Goal: Information Seeking & Learning: Learn about a topic

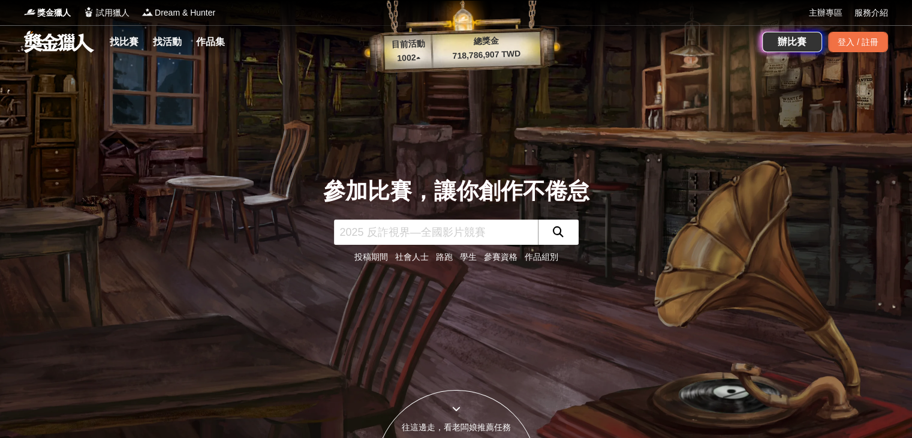
click at [483, 231] on input "text" at bounding box center [436, 231] width 204 height 25
type input "ㄗ"
type input "python"
click button "submit" at bounding box center [558, 231] width 41 height 25
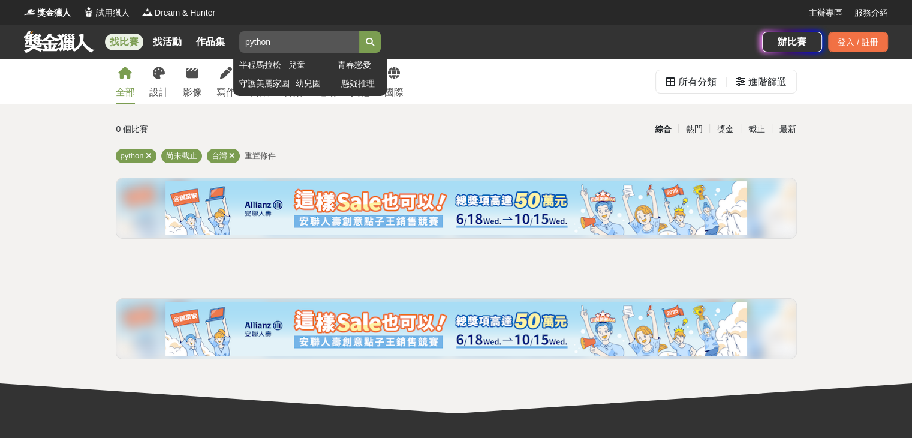
click at [350, 44] on input "python" at bounding box center [299, 42] width 120 height 22
type input "p"
type input "持"
type input "城"
click at [359, 31] on button "submit" at bounding box center [370, 42] width 22 height 22
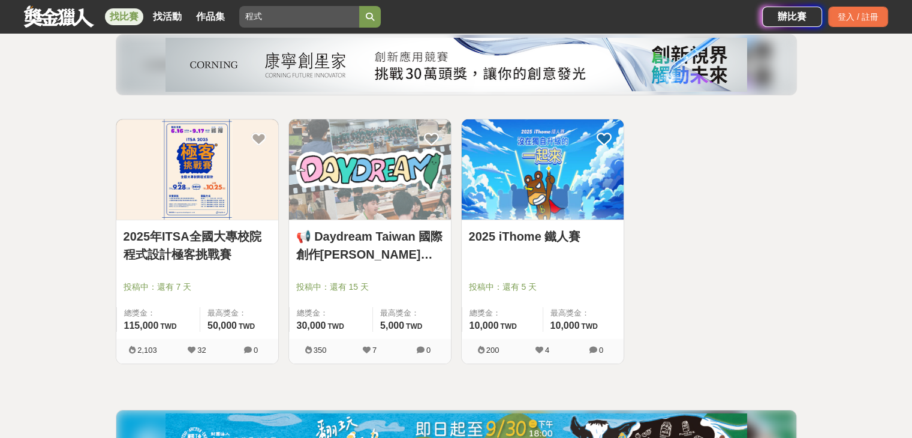
scroll to position [143, 0]
click at [189, 260] on link "2025年ITSA全國大專校院程式設計極客挑戰賽" at bounding box center [196, 246] width 147 height 36
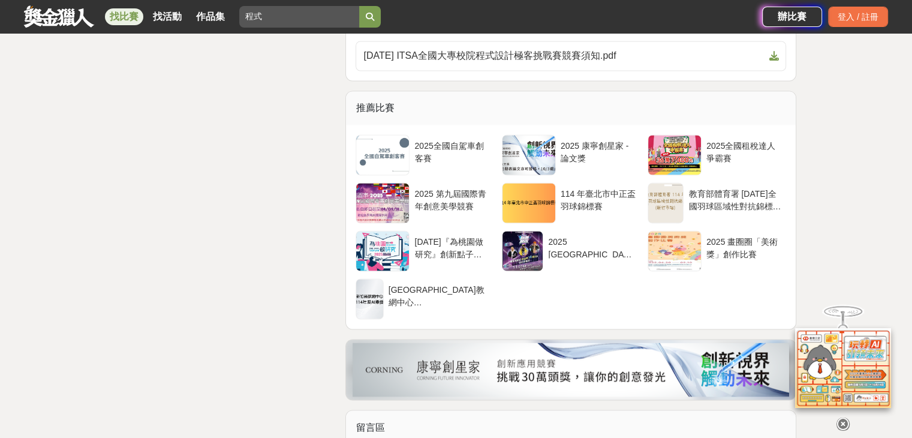
scroll to position [2144, 0]
click at [729, 210] on div "教育部體育署 [DATE]全國羽球區域性對抗錦標賽([GEOGRAPHIC_DATA])" at bounding box center [734, 198] width 93 height 23
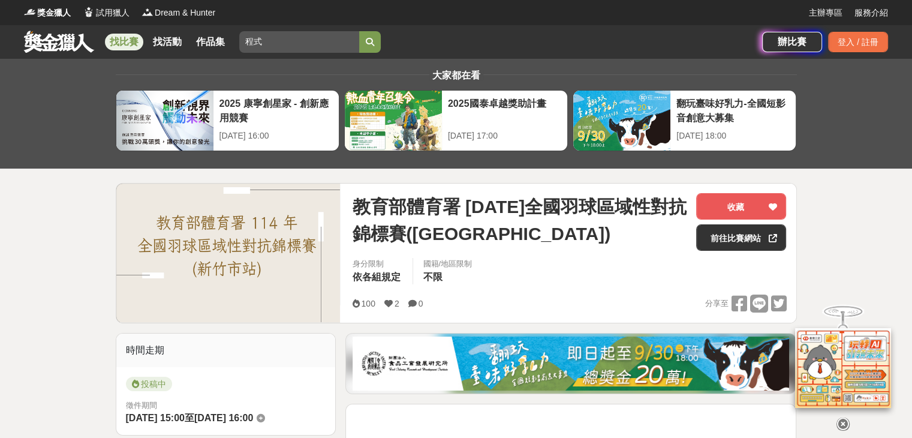
click at [117, 40] on link "找比賽" at bounding box center [124, 42] width 38 height 17
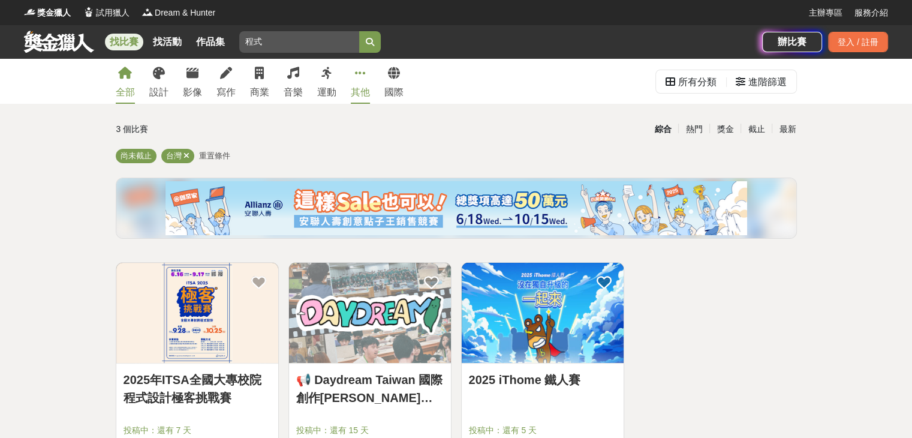
click at [365, 82] on link "其他" at bounding box center [360, 81] width 19 height 45
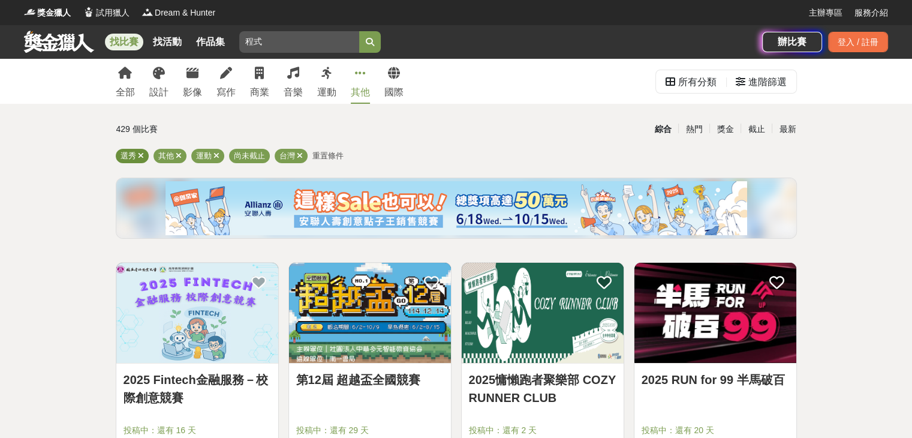
click at [139, 158] on icon at bounding box center [141, 156] width 6 height 8
click at [180, 156] on icon at bounding box center [179, 156] width 6 height 8
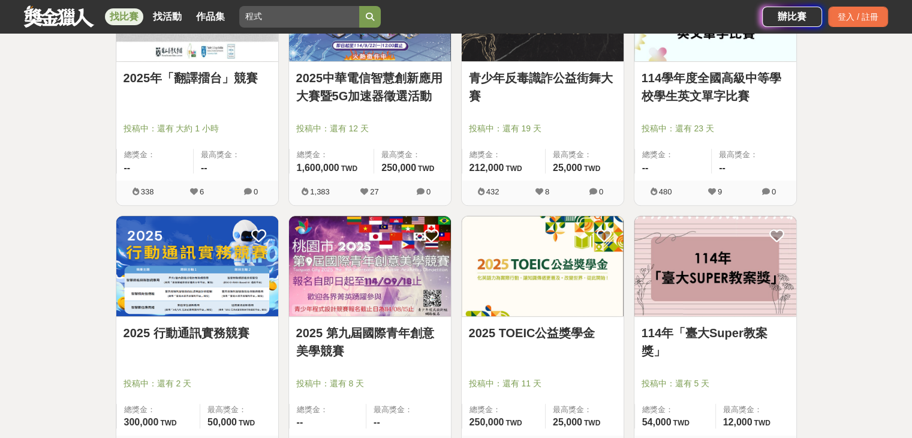
scroll to position [580, 0]
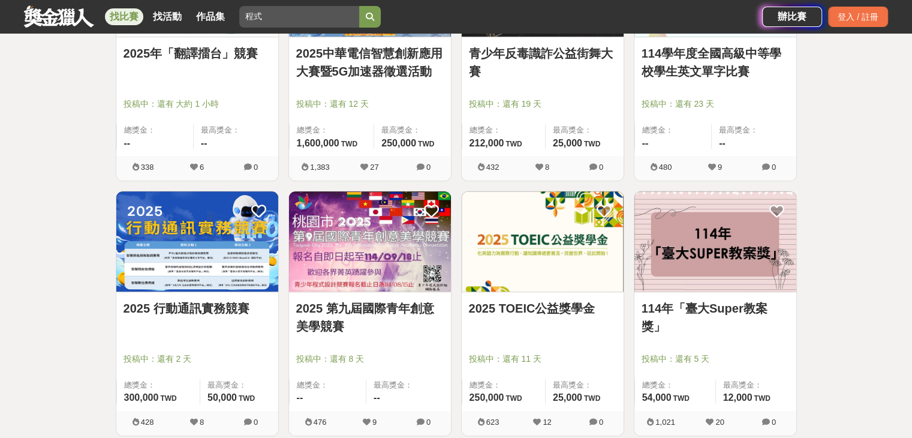
click at [593, 336] on div at bounding box center [546, 341] width 155 height 14
click at [568, 303] on link "2025 TOEIC公益獎學金" at bounding box center [542, 308] width 147 height 18
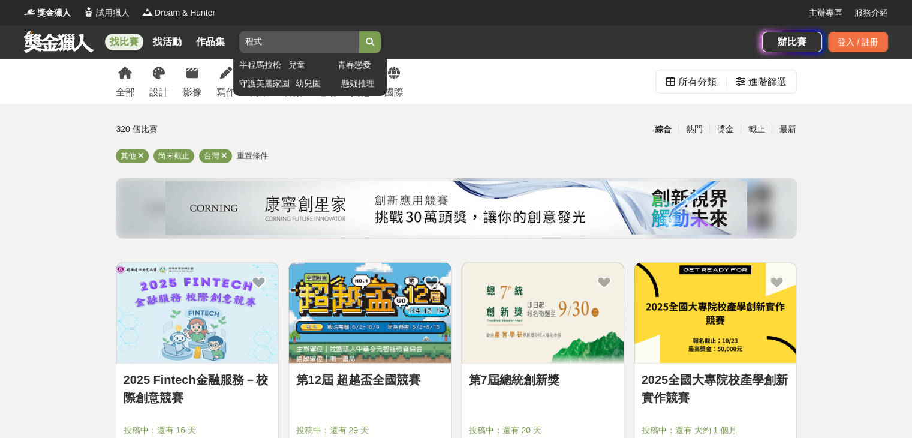
click at [302, 49] on input "程式" at bounding box center [299, 42] width 120 height 22
type input "程"
type input "黑客松"
click at [359, 31] on button "submit" at bounding box center [370, 42] width 22 height 22
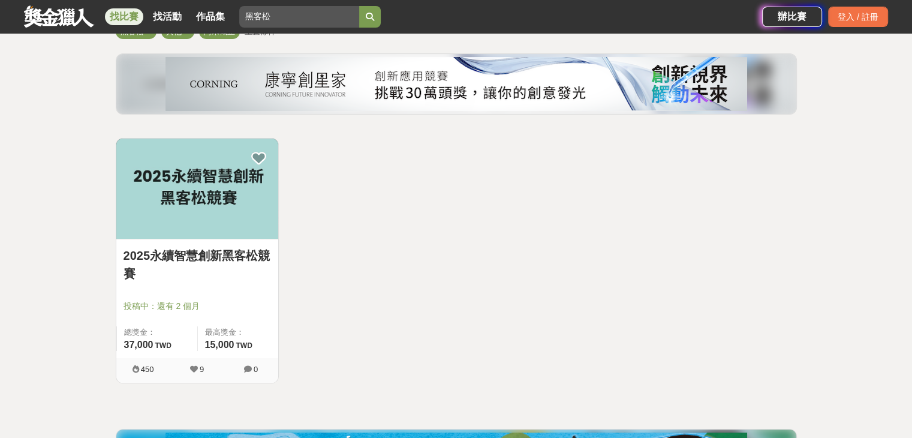
scroll to position [125, 0]
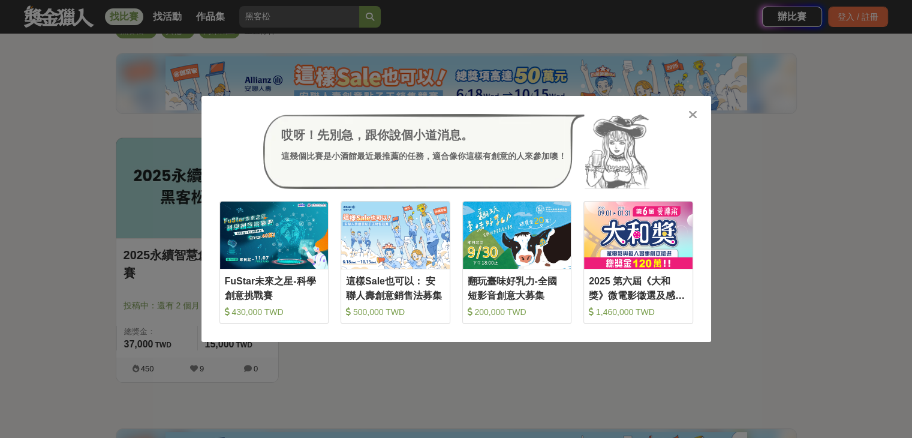
click at [231, 246] on div "獎金獵人 試用獵人 Dream & Hunter 主辦專區 服務介紹 找比賽 找活動 作品集 黑客松 半程[PERSON_NAME] 兒童 青春戀愛 守護美麗…" at bounding box center [456, 292] width 912 height 835
click at [384, 358] on div "哎呀！先別急，跟你說個小道消息。 這幾個比賽是小酒館最近最推薦的任務，適合像你這樣有創意的人來參加噢！ 收藏 FuStar未來之星-科學創意挑戰賽 430,0…" at bounding box center [456, 219] width 912 height 438
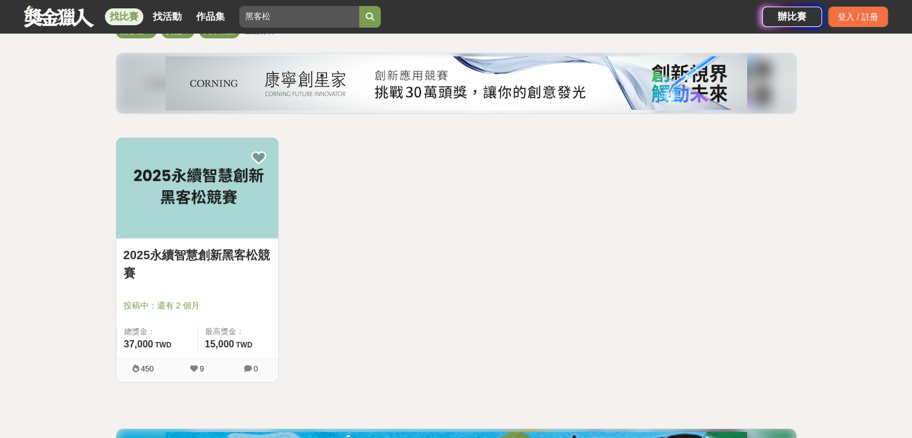
click at [209, 220] on img at bounding box center [197, 188] width 162 height 100
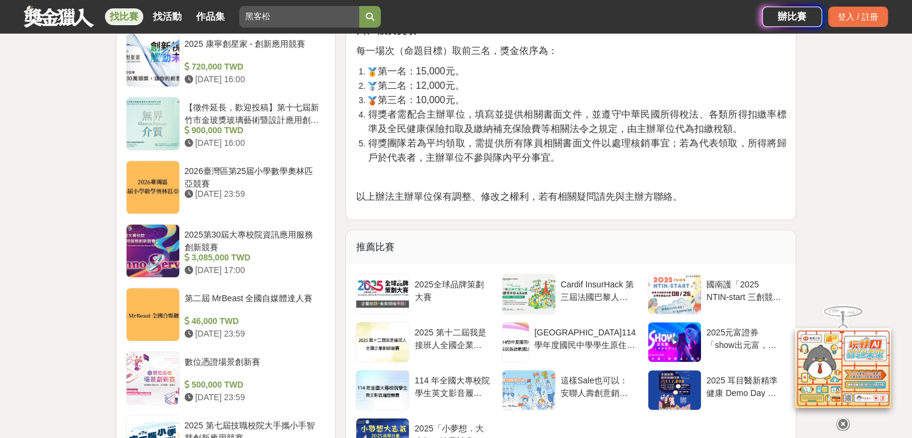
scroll to position [1073, 0]
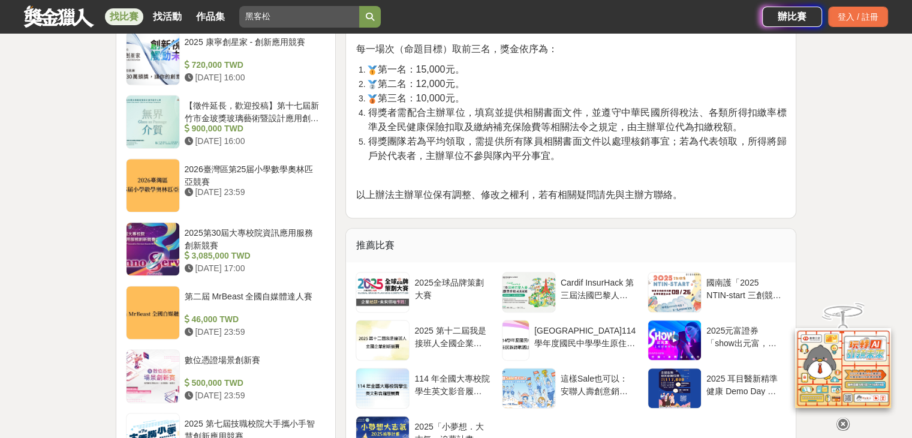
click at [556, 311] on div "Cardif InsurHack 第三屆法國巴黎人壽校園黑客松商業競賽" at bounding box center [571, 296] width 146 height 48
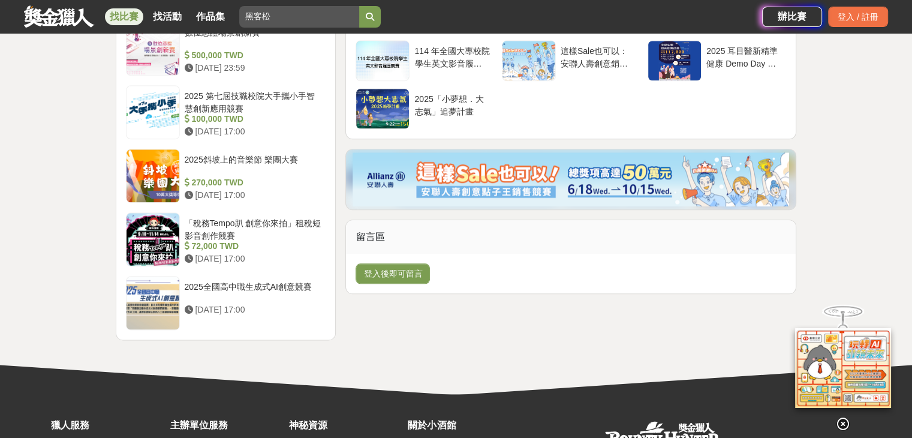
scroll to position [1400, 0]
click at [258, 97] on div "2025 第七屆技職校院大手攜小手智慧創新應用競賽" at bounding box center [253, 101] width 137 height 23
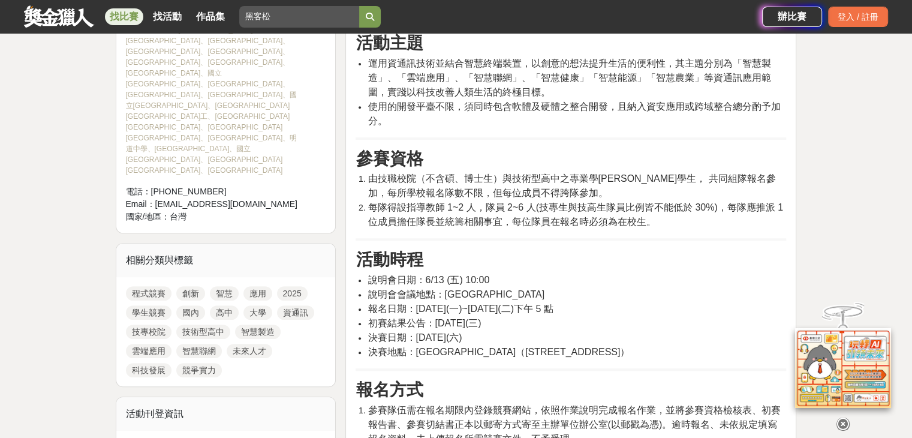
scroll to position [505, 0]
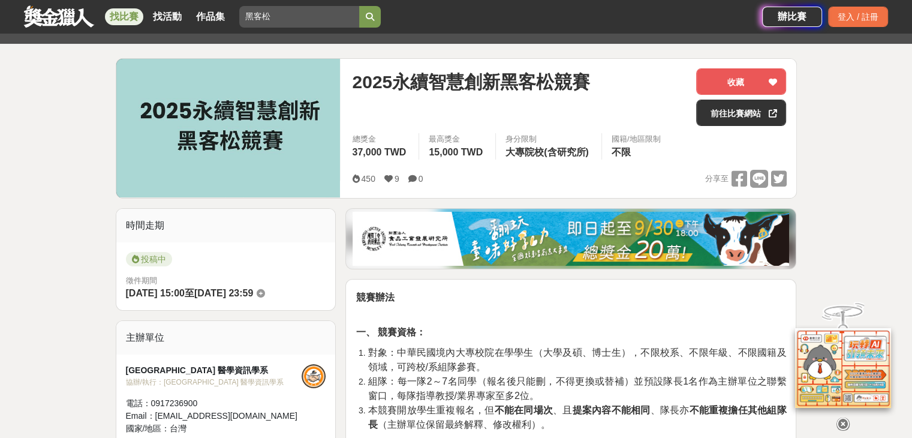
scroll to position [127, 0]
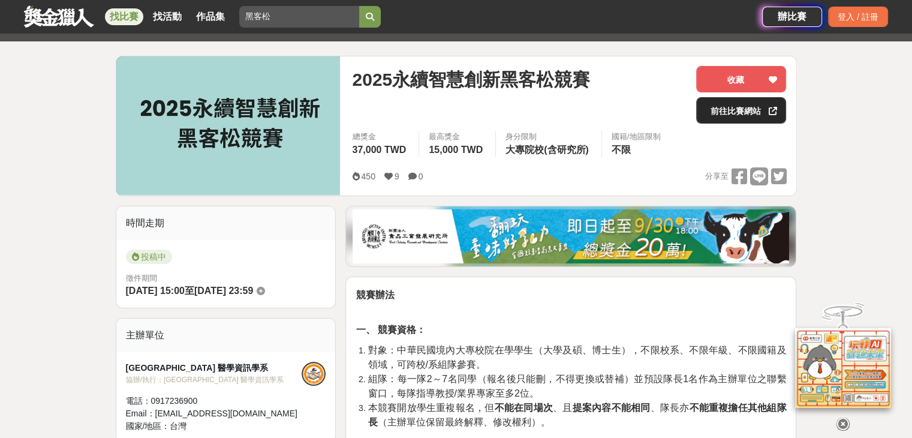
click at [736, 115] on link "前往比賽網站" at bounding box center [741, 110] width 90 height 26
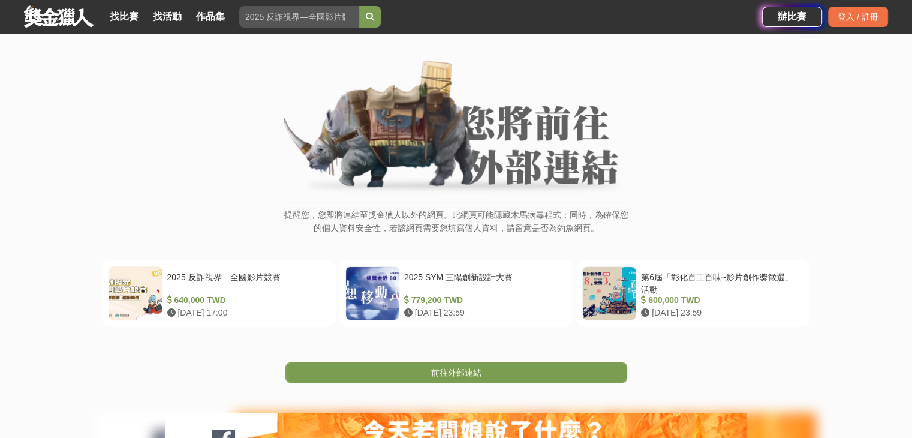
scroll to position [49, 0]
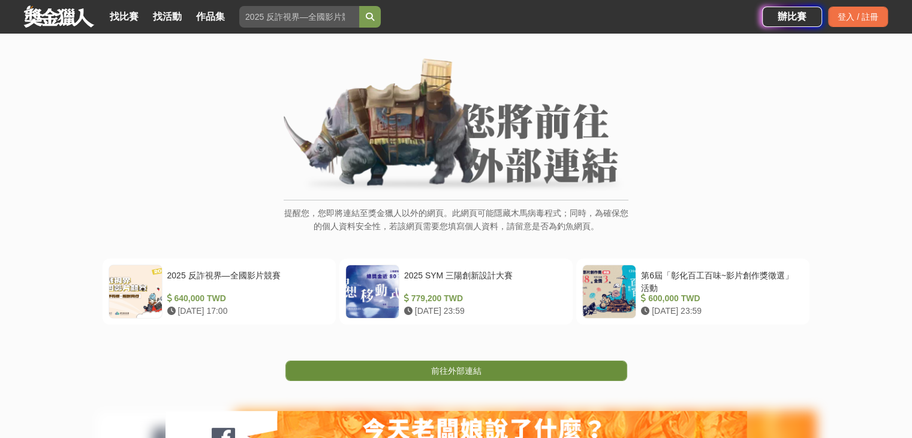
click at [506, 366] on link "前往外部連結" at bounding box center [456, 370] width 342 height 20
